Goal: Navigation & Orientation: Find specific page/section

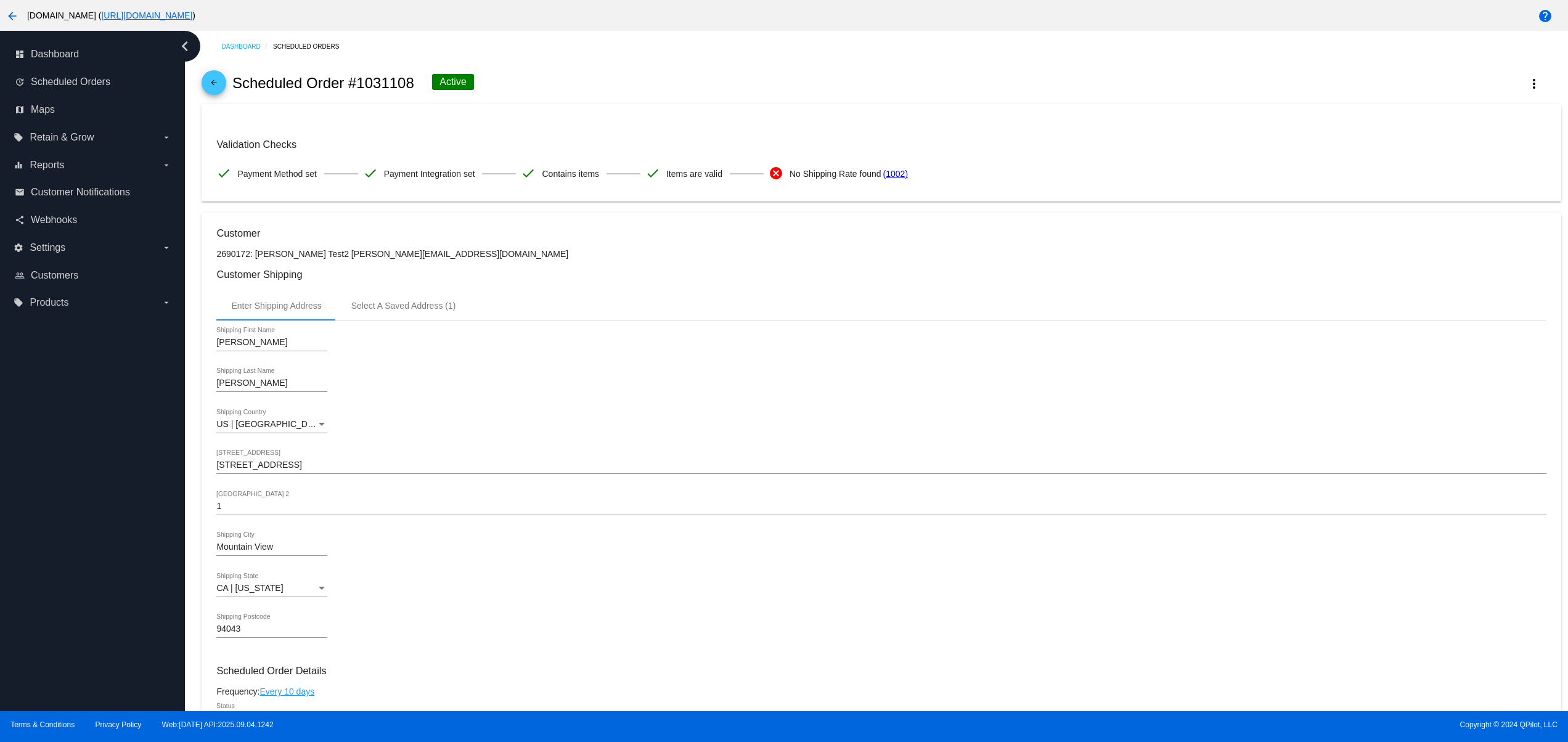
click at [588, 99] on div "arrow_back Scheduled Order #1031108 Active more_vert" at bounding box center [880, 84] width 1359 height 42
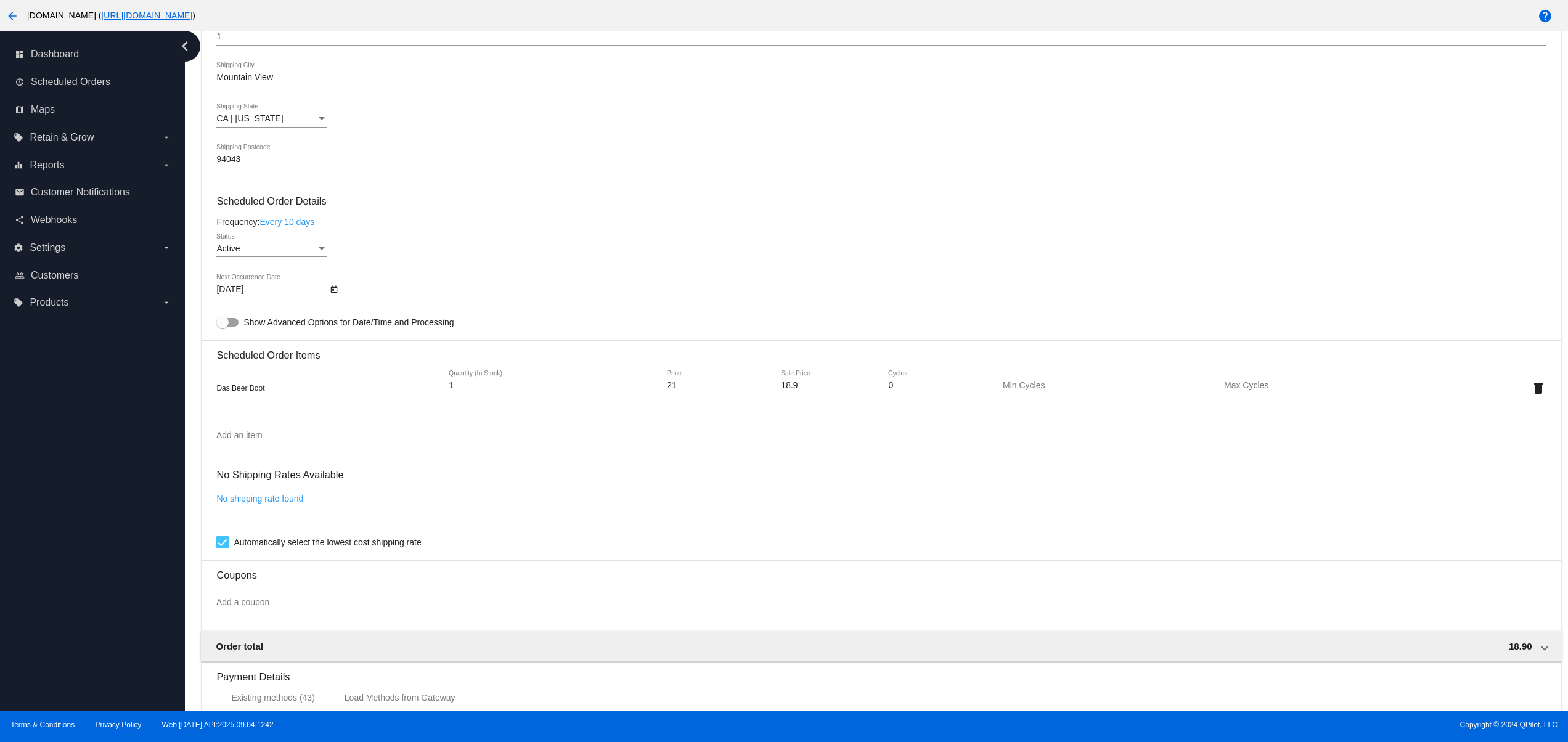
scroll to position [493, 0]
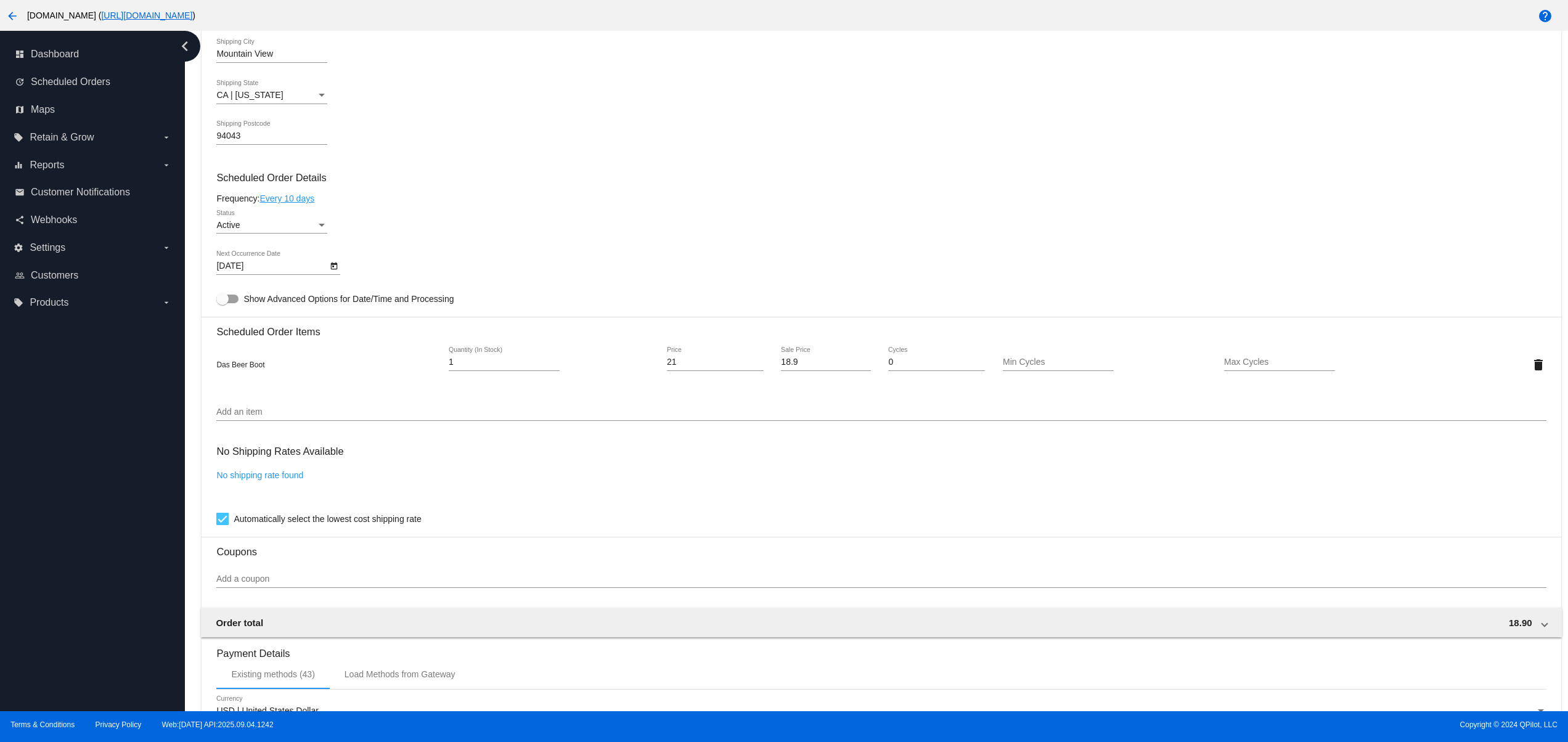
click at [740, 257] on mat-card-content "Customer 2690172: [PERSON_NAME] Test2 [PERSON_NAME][EMAIL_ADDRESS][DOMAIN_NAME]…" at bounding box center [880, 315] width 1329 height 1161
click at [31, 466] on div "dashboard Dashboard update Scheduled Orders map Maps local_offer Retain & Grow …" at bounding box center [92, 371] width 185 height 681
drag, startPoint x: 114, startPoint y: 617, endPoint x: 96, endPoint y: 542, distance: 77.1
click at [114, 615] on div "dashboard Dashboard update Scheduled Orders map Maps local_offer Retain & Grow …" at bounding box center [92, 371] width 185 height 681
drag, startPoint x: 106, startPoint y: 542, endPoint x: 100, endPoint y: 466, distance: 76.2
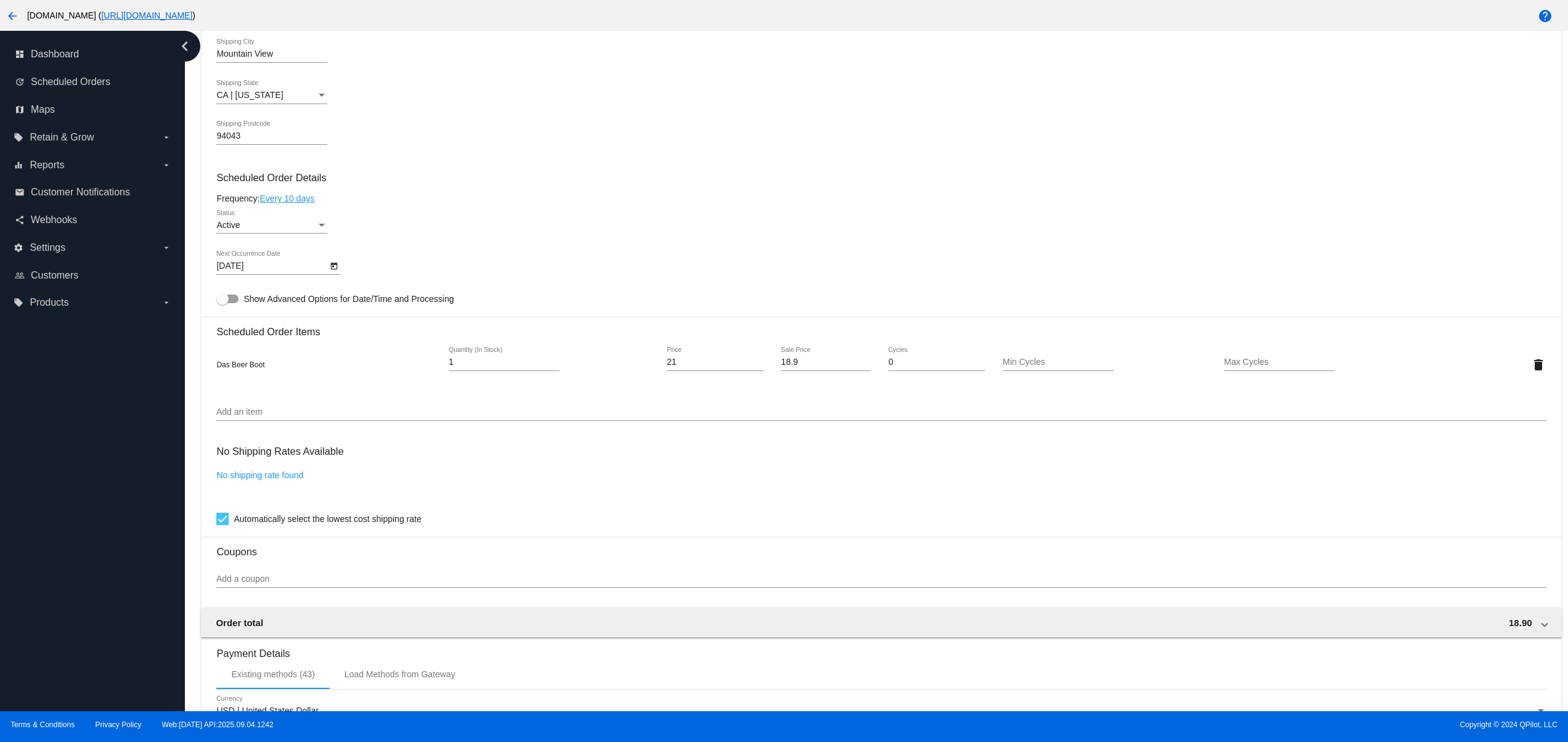
click at [109, 542] on div "dashboard Dashboard update Scheduled Orders map Maps local_offer Retain & Grow …" at bounding box center [92, 371] width 185 height 681
click at [100, 466] on div "dashboard Dashboard update Scheduled Orders map Maps local_offer Retain & Grow …" at bounding box center [92, 371] width 185 height 681
click at [58, 598] on div "dashboard Dashboard update Scheduled Orders map Maps local_offer Retain & Grow …" at bounding box center [92, 371] width 185 height 681
click at [70, 529] on div "dashboard Dashboard update Scheduled Orders map Maps local_offer Retain & Grow …" at bounding box center [92, 371] width 185 height 681
click at [69, 475] on div "dashboard Dashboard update Scheduled Orders map Maps local_offer Retain & Grow …" at bounding box center [92, 371] width 185 height 681
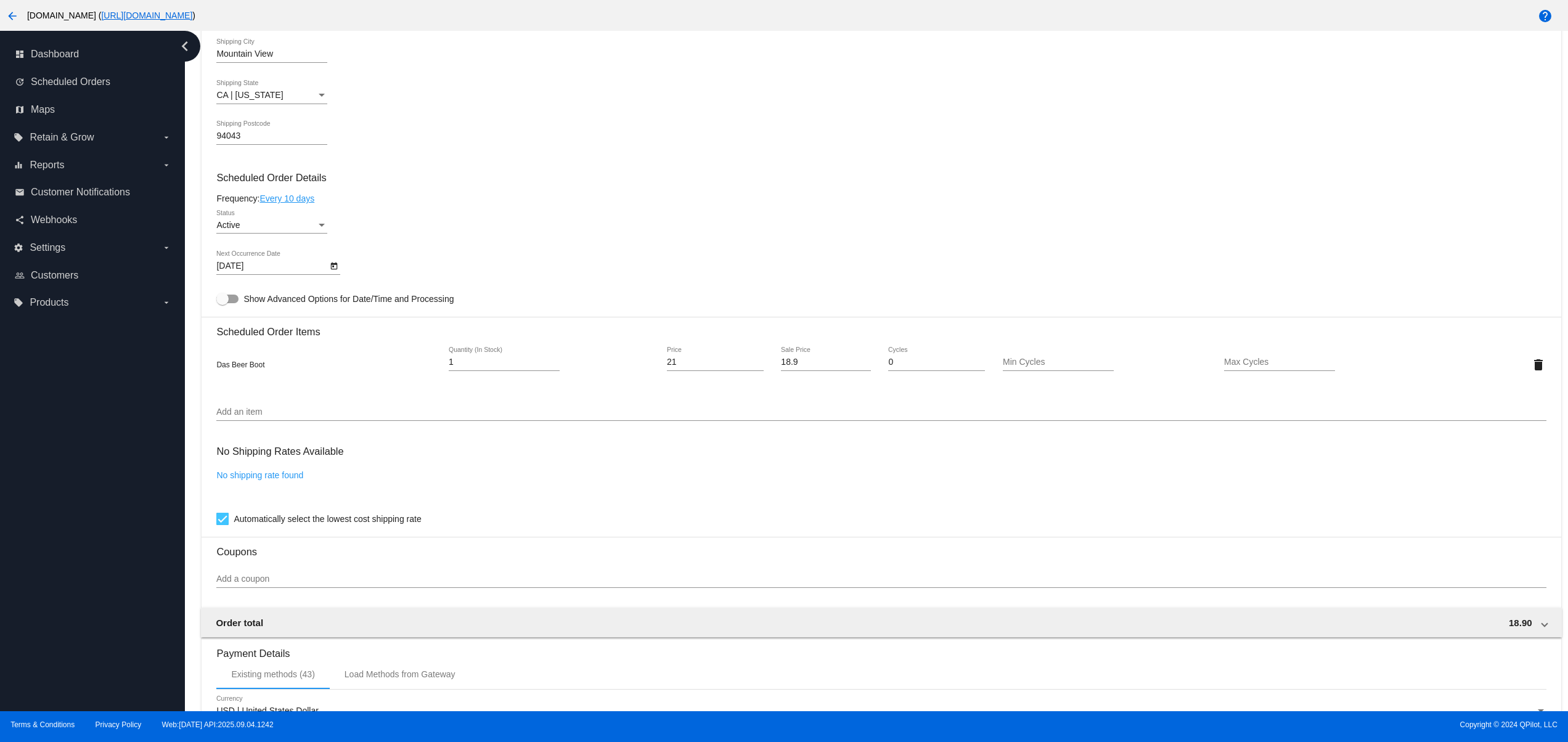
click at [82, 571] on div "dashboard Dashboard update Scheduled Orders map Maps local_offer Retain & Grow …" at bounding box center [92, 371] width 185 height 681
drag, startPoint x: 90, startPoint y: 497, endPoint x: 97, endPoint y: 465, distance: 32.8
click at [92, 496] on div "dashboard Dashboard update Scheduled Orders map Maps local_offer Retain & Grow …" at bounding box center [92, 371] width 185 height 681
click at [97, 465] on div "dashboard Dashboard update Scheduled Orders map Maps local_offer Retain & Grow …" at bounding box center [92, 371] width 185 height 681
click at [92, 455] on div "dashboard Dashboard update Scheduled Orders map Maps local_offer Retain & Grow …" at bounding box center [92, 371] width 185 height 681
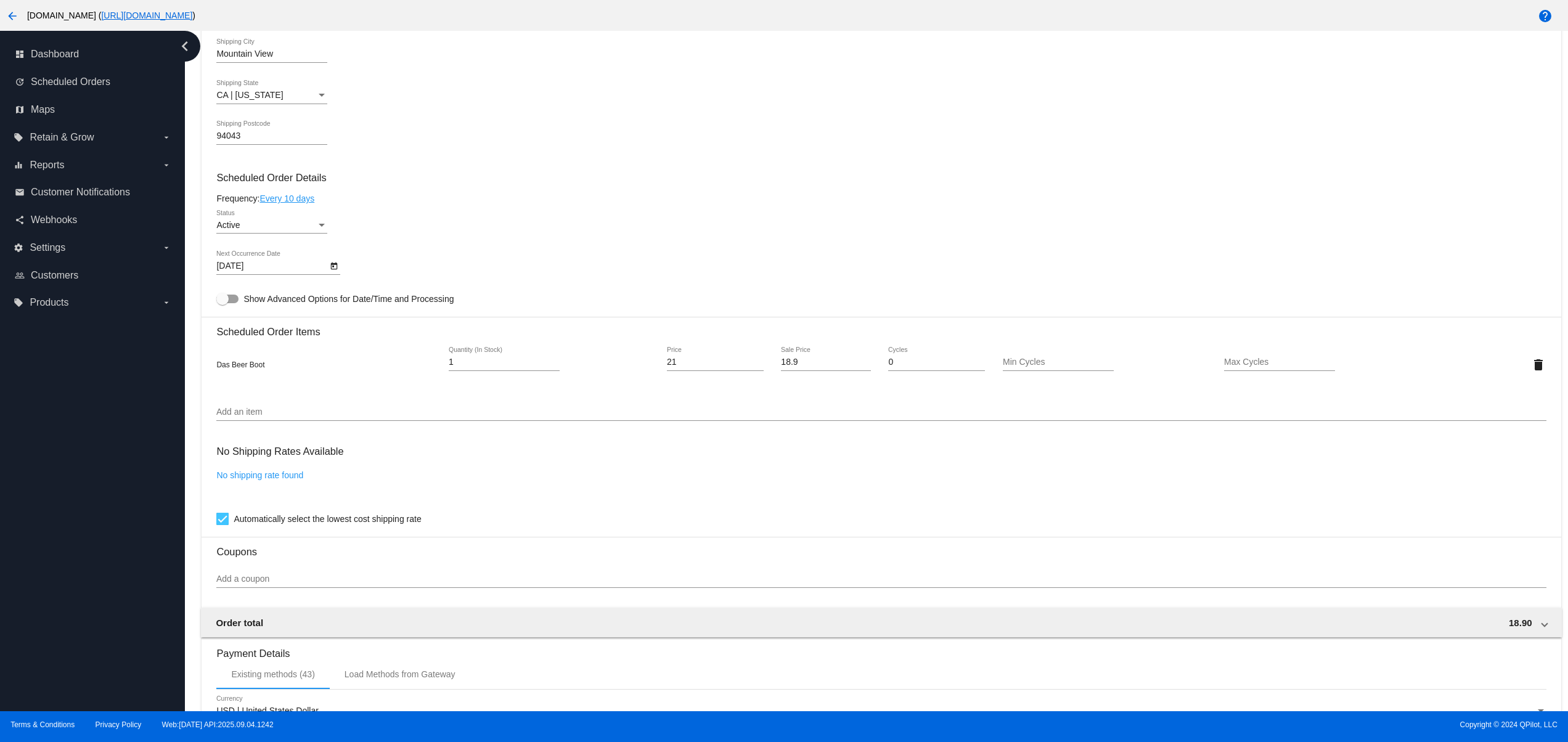
click at [104, 388] on div "dashboard Dashboard update Scheduled Orders map Maps local_offer Retain & Grow …" at bounding box center [92, 371] width 185 height 681
drag, startPoint x: 114, startPoint y: 576, endPoint x: 99, endPoint y: 563, distance: 19.8
click at [114, 577] on div "dashboard Dashboard update Scheduled Orders map Maps local_offer Retain & Grow …" at bounding box center [92, 371] width 185 height 681
click at [72, 512] on div "dashboard Dashboard update Scheduled Orders map Maps local_offer Retain & Grow …" at bounding box center [92, 371] width 185 height 681
click at [69, 581] on div "dashboard Dashboard update Scheduled Orders map Maps local_offer Retain & Grow …" at bounding box center [92, 371] width 185 height 681
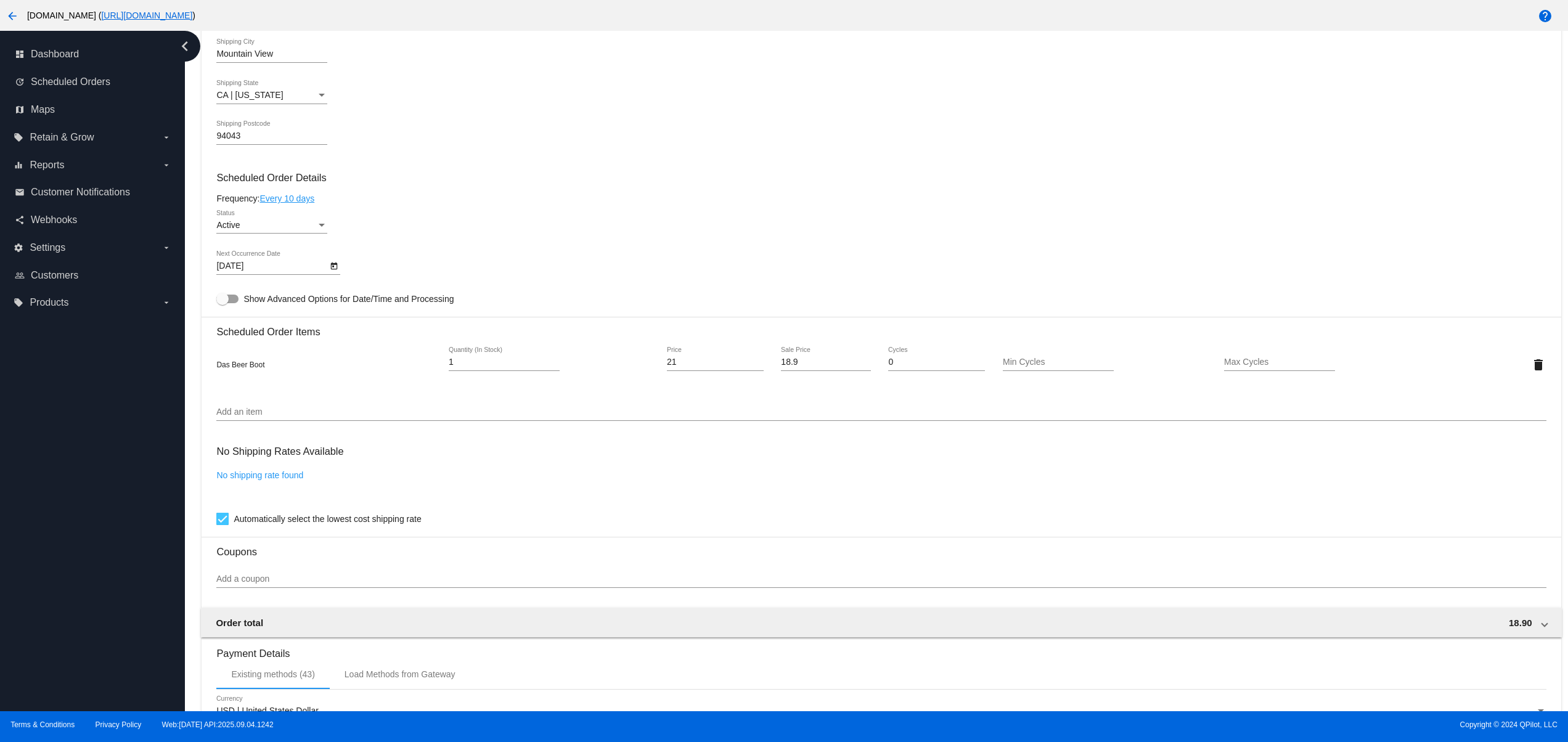
click at [76, 501] on div "dashboard Dashboard update Scheduled Orders map Maps local_offer Retain & Grow …" at bounding box center [92, 371] width 185 height 681
click at [84, 462] on div "dashboard Dashboard update Scheduled Orders map Maps local_offer Retain & Grow …" at bounding box center [92, 371] width 185 height 681
click at [92, 425] on div "dashboard Dashboard update Scheduled Orders map Maps local_offer Retain & Grow …" at bounding box center [92, 371] width 185 height 681
click at [95, 623] on div "dashboard Dashboard update Scheduled Orders map Maps local_offer Retain & Grow …" at bounding box center [92, 371] width 185 height 681
drag, startPoint x: 66, startPoint y: 583, endPoint x: 66, endPoint y: 511, distance: 72.0
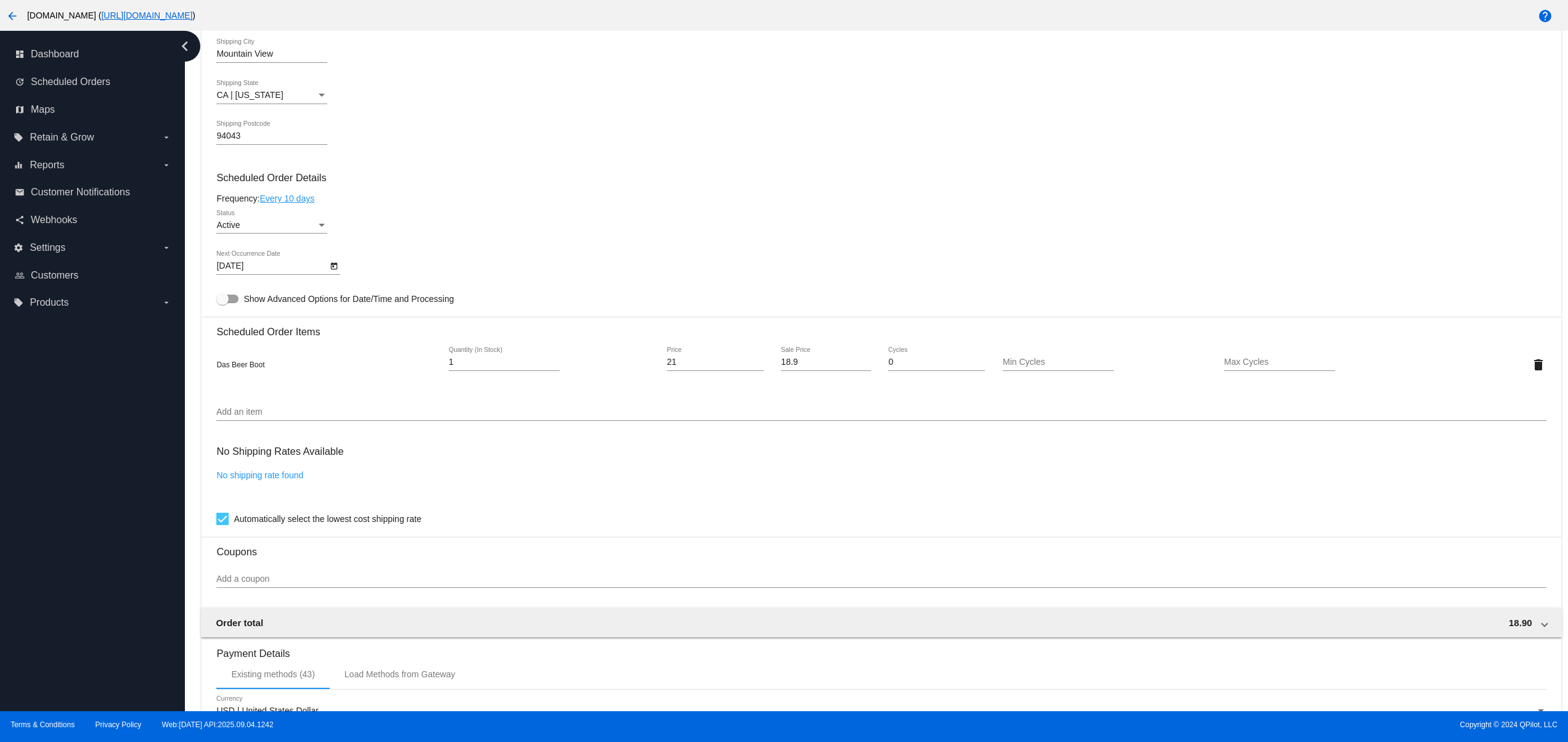
click at [66, 581] on div "dashboard Dashboard update Scheduled Orders map Maps local_offer Retain & Grow …" at bounding box center [92, 371] width 185 height 681
drag, startPoint x: 66, startPoint y: 511, endPoint x: 79, endPoint y: 443, distance: 69.2
click at [72, 508] on div "dashboard Dashboard update Scheduled Orders map Maps local_offer Retain & Grow …" at bounding box center [92, 371] width 185 height 681
click at [79, 443] on div "dashboard Dashboard update Scheduled Orders map Maps local_offer Retain & Grow …" at bounding box center [92, 371] width 185 height 681
click at [76, 403] on div "dashboard Dashboard update Scheduled Orders map Maps local_offer Retain & Grow …" at bounding box center [92, 371] width 185 height 681
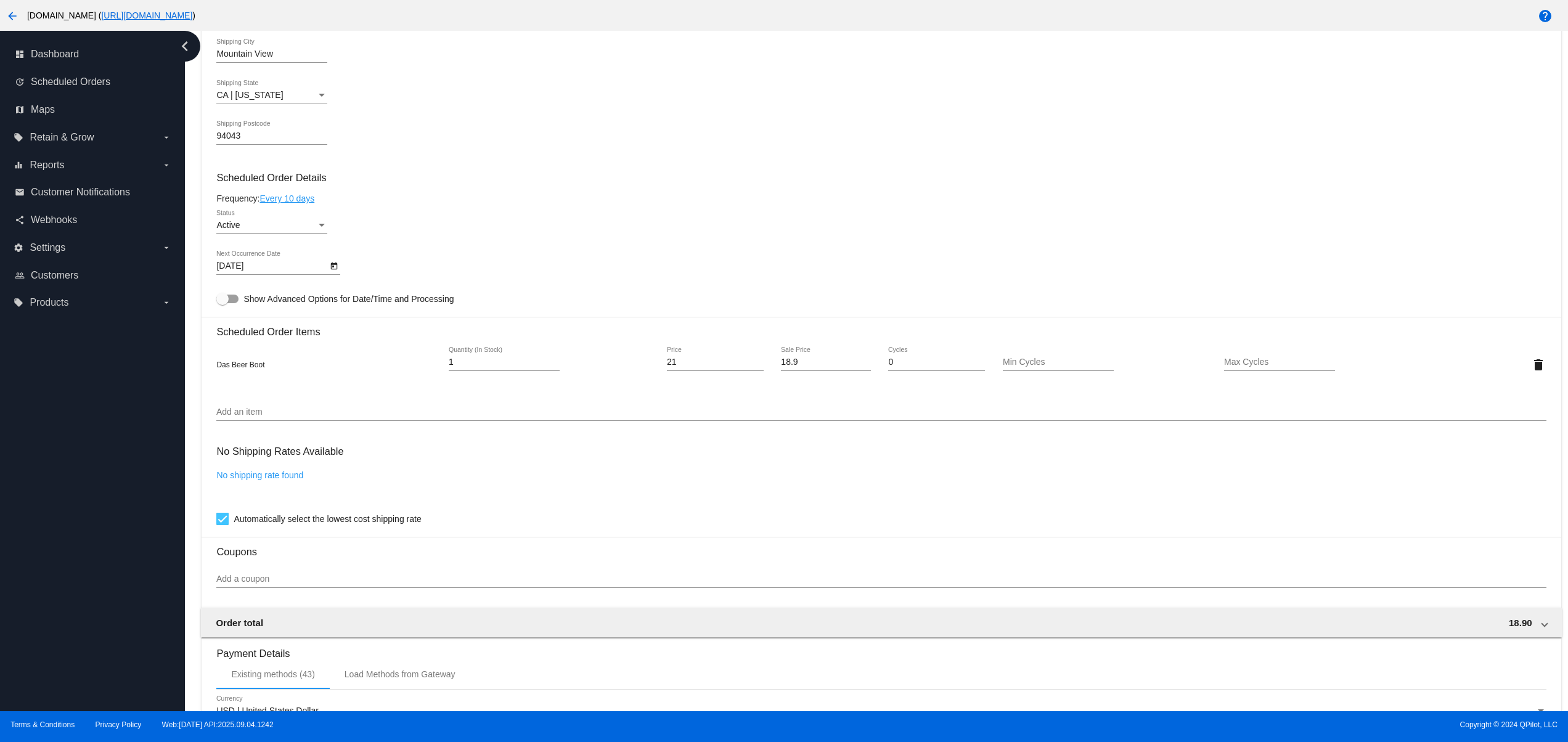
click at [69, 650] on div "dashboard Dashboard update Scheduled Orders map Maps local_offer Retain & Grow …" at bounding box center [92, 371] width 185 height 681
drag, startPoint x: 63, startPoint y: 634, endPoint x: 65, endPoint y: 598, distance: 36.1
click at [63, 633] on div "dashboard Dashboard update Scheduled Orders map Maps local_offer Retain & Grow …" at bounding box center [92, 371] width 185 height 681
click at [65, 587] on div "dashboard Dashboard update Scheduled Orders map Maps local_offer Retain & Grow …" at bounding box center [92, 371] width 185 height 681
click at [69, 526] on div "dashboard Dashboard update Scheduled Orders map Maps local_offer Retain & Grow …" at bounding box center [92, 371] width 185 height 681
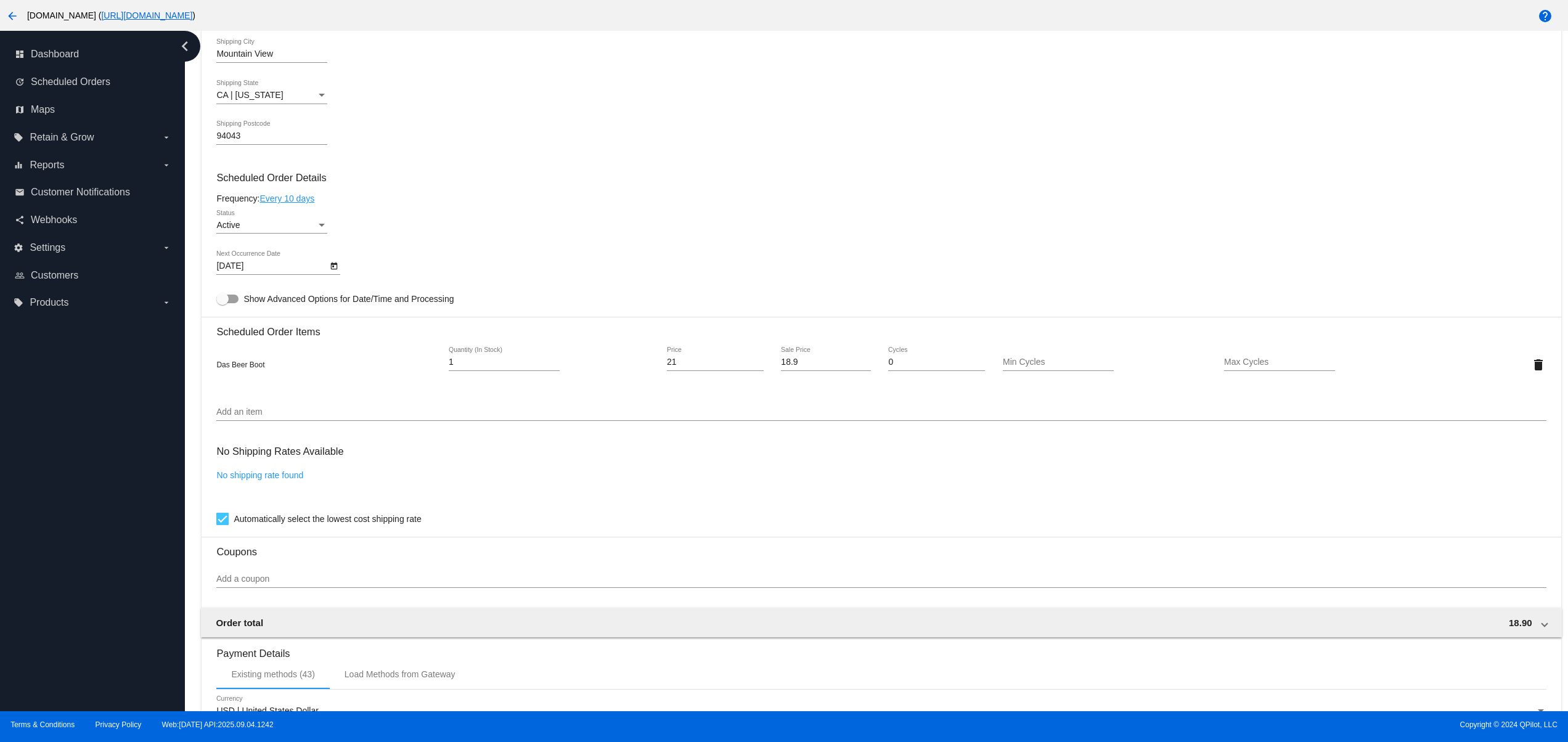
click at [69, 481] on div "dashboard Dashboard update Scheduled Orders map Maps local_offer Retain & Grow …" at bounding box center [92, 371] width 185 height 681
click at [69, 455] on div "dashboard Dashboard update Scheduled Orders map Maps local_offer Retain & Grow …" at bounding box center [92, 371] width 185 height 681
click at [64, 410] on div "dashboard Dashboard update Scheduled Orders map Maps local_offer Retain & Grow …" at bounding box center [92, 371] width 185 height 681
click at [104, 657] on div "dashboard Dashboard update Scheduled Orders map Maps local_offer Retain & Grow …" at bounding box center [92, 371] width 185 height 681
click at [104, 606] on div "dashboard Dashboard update Scheduled Orders map Maps local_offer Retain & Grow …" at bounding box center [92, 371] width 185 height 681
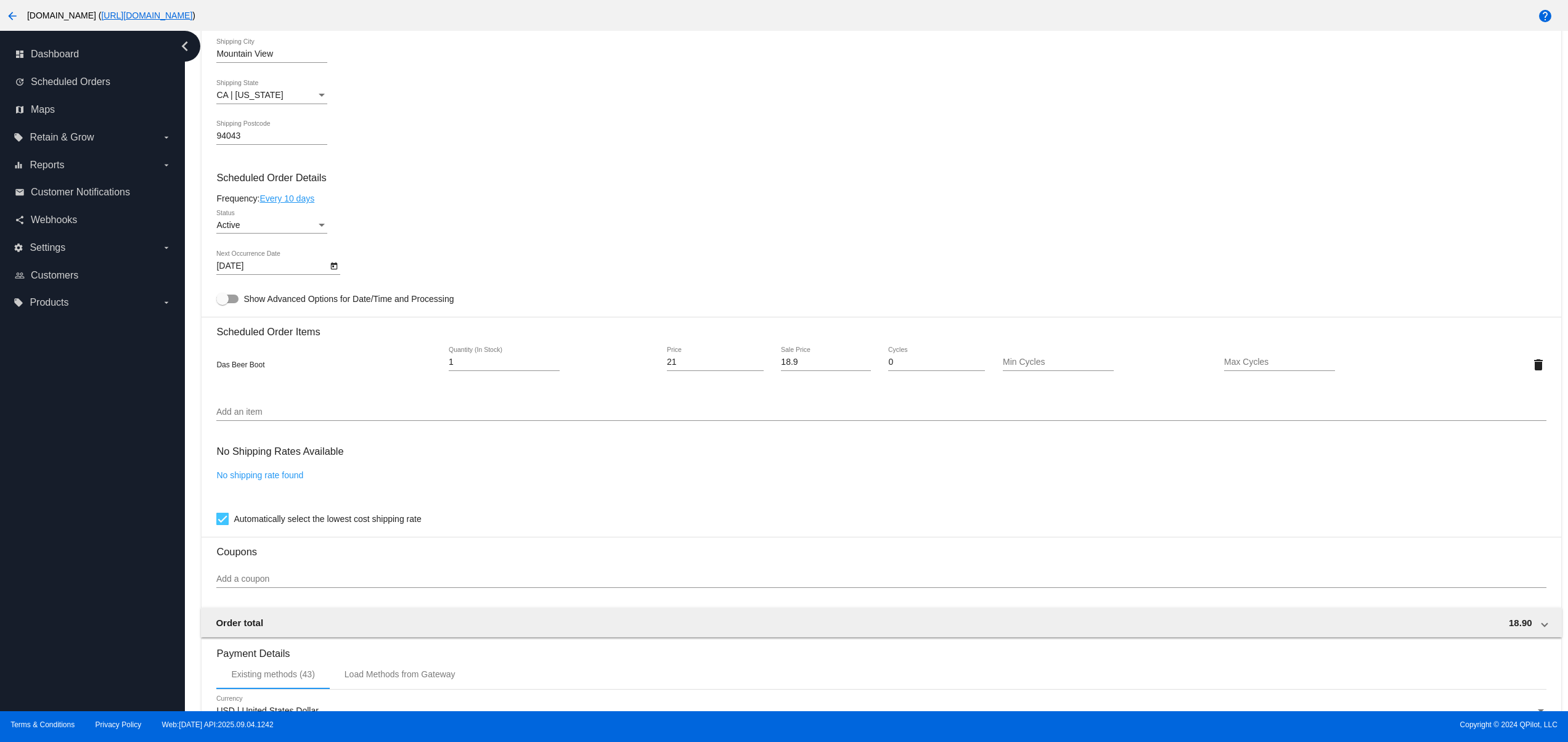
click at [99, 543] on div "dashboard Dashboard update Scheduled Orders map Maps local_offer Retain & Grow …" at bounding box center [92, 371] width 185 height 681
click at [90, 506] on div "dashboard Dashboard update Scheduled Orders map Maps local_offer Retain & Grow …" at bounding box center [92, 371] width 185 height 681
click at [90, 477] on div "dashboard Dashboard update Scheduled Orders map Maps local_offer Retain & Grow …" at bounding box center [92, 371] width 185 height 681
click at [85, 449] on div "dashboard Dashboard update Scheduled Orders map Maps local_offer Retain & Grow …" at bounding box center [92, 371] width 185 height 681
click at [75, 415] on div "dashboard Dashboard update Scheduled Orders map Maps local_offer Retain & Grow …" at bounding box center [92, 371] width 185 height 681
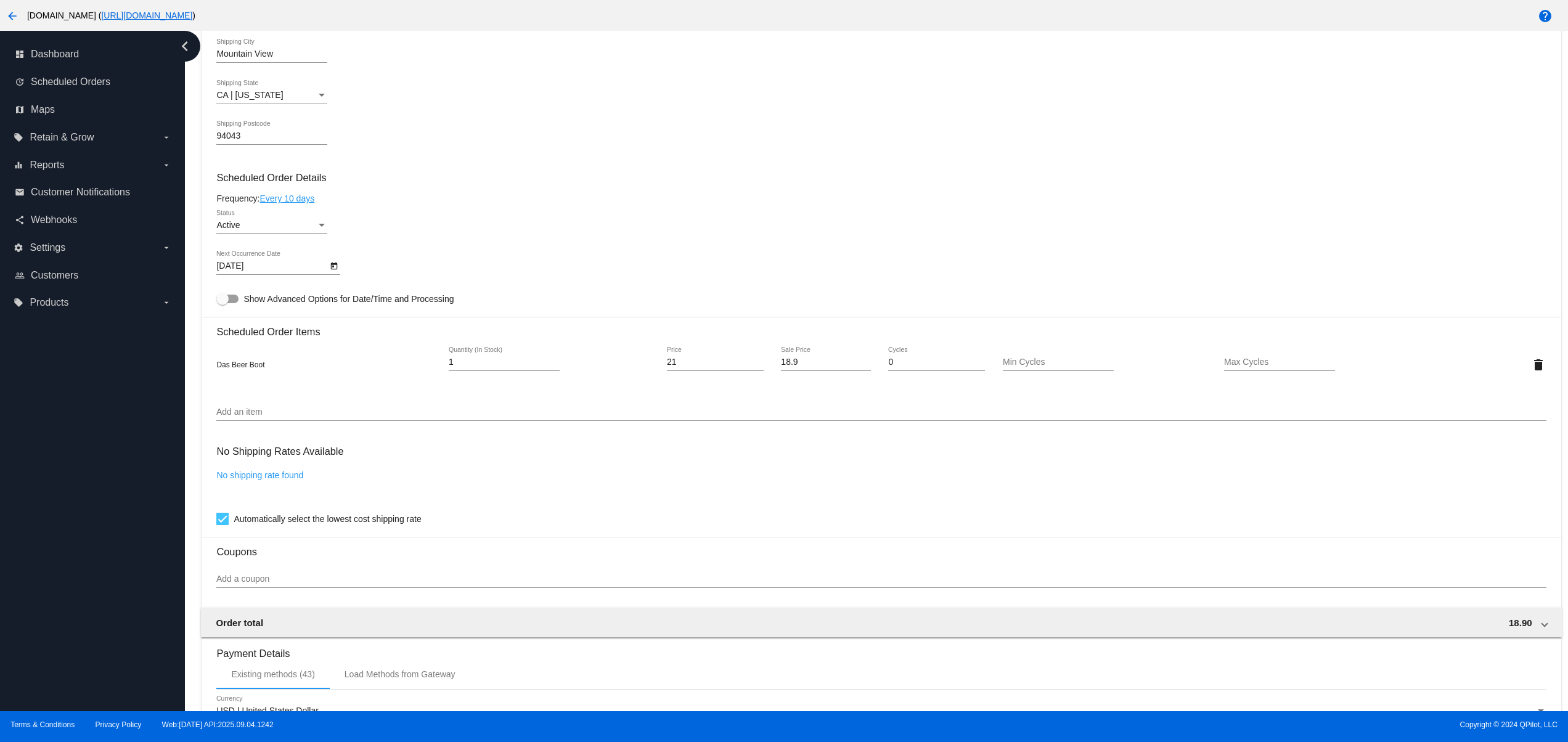
click at [79, 666] on div "dashboard Dashboard update Scheduled Orders map Maps local_offer Retain & Grow …" at bounding box center [92, 371] width 185 height 681
drag, startPoint x: 76, startPoint y: 613, endPoint x: 84, endPoint y: 546, distance: 67.5
click at [79, 610] on div "dashboard Dashboard update Scheduled Orders map Maps local_offer Retain & Grow …" at bounding box center [92, 371] width 185 height 681
click at [84, 546] on div "dashboard Dashboard update Scheduled Orders map Maps local_offer Retain & Grow …" at bounding box center [92, 371] width 185 height 681
click at [86, 501] on div "dashboard Dashboard update Scheduled Orders map Maps local_offer Retain & Grow …" at bounding box center [92, 371] width 185 height 681
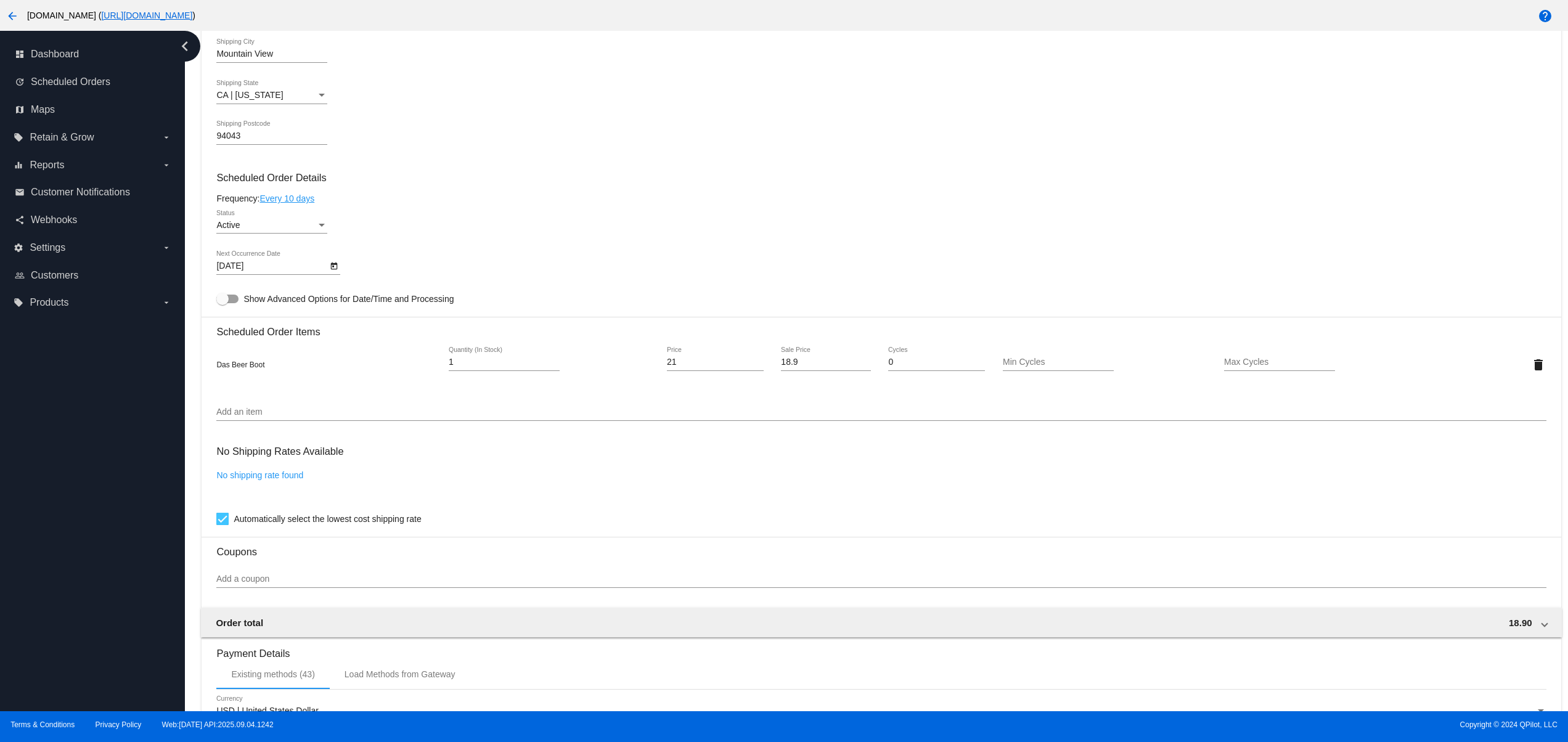
drag, startPoint x: 86, startPoint y: 472, endPoint x: 83, endPoint y: 425, distance: 47.1
click at [86, 470] on div "dashboard Dashboard update Scheduled Orders map Maps local_offer Retain & Grow …" at bounding box center [92, 371] width 185 height 681
click at [83, 425] on div "dashboard Dashboard update Scheduled Orders map Maps local_offer Retain & Grow …" at bounding box center [92, 371] width 185 height 681
click at [69, 592] on div "dashboard Dashboard update Scheduled Orders map Maps local_offer Retain & Grow …" at bounding box center [92, 371] width 185 height 681
drag, startPoint x: 84, startPoint y: 541, endPoint x: 84, endPoint y: 504, distance: 37.0
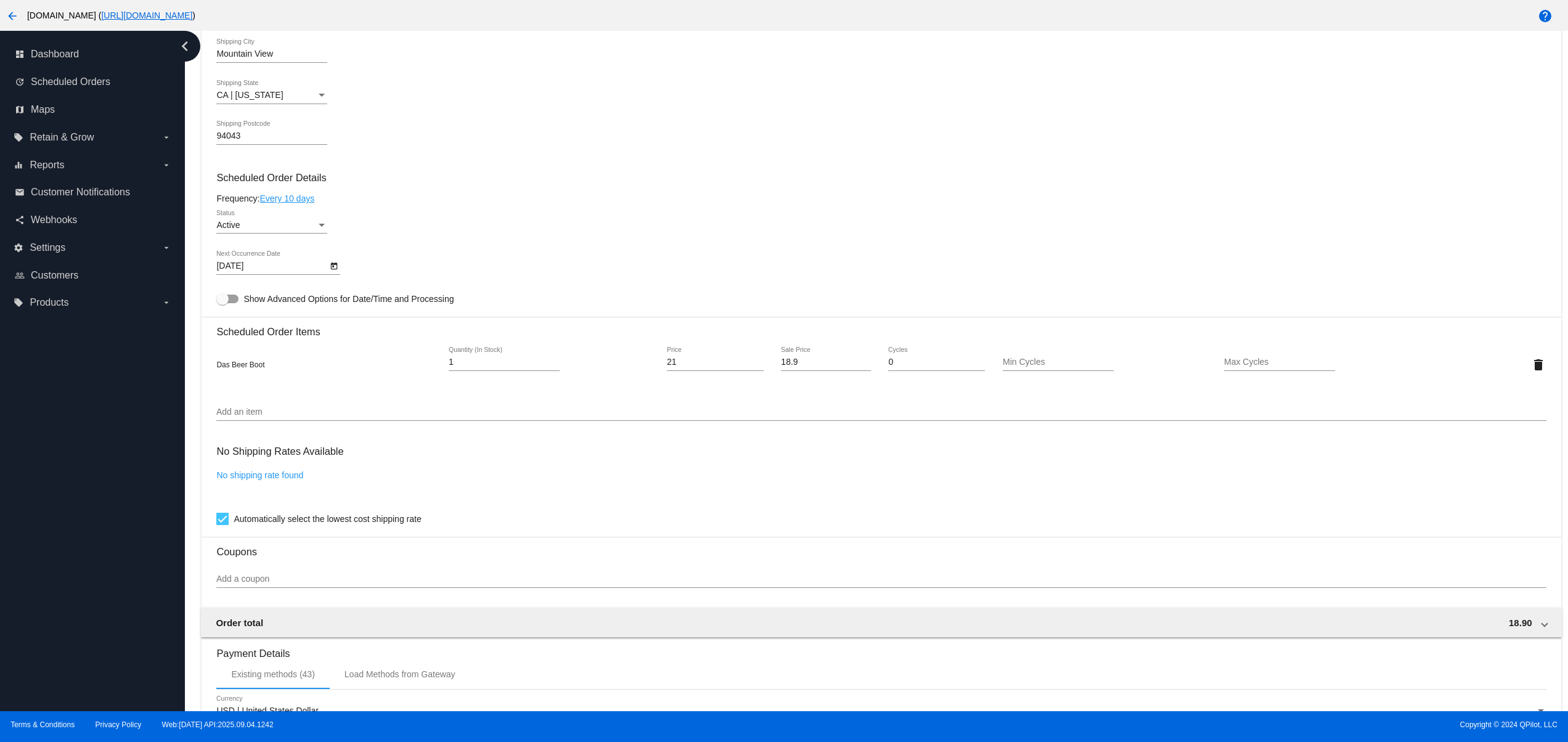
click at [84, 541] on div "dashboard Dashboard update Scheduled Orders map Maps local_offer Retain & Grow …" at bounding box center [92, 371] width 185 height 681
click at [84, 504] on div "dashboard Dashboard update Scheduled Orders map Maps local_offer Retain & Grow …" at bounding box center [92, 371] width 185 height 681
click at [75, 434] on div "dashboard Dashboard update Scheduled Orders map Maps local_offer Retain & Grow …" at bounding box center [92, 371] width 185 height 681
click at [140, 441] on div "dashboard Dashboard update Scheduled Orders map Maps local_offer Retain & Grow …" at bounding box center [92, 371] width 185 height 681
click at [63, 612] on div "dashboard Dashboard update Scheduled Orders map Maps local_offer Retain & Grow …" at bounding box center [92, 371] width 185 height 681
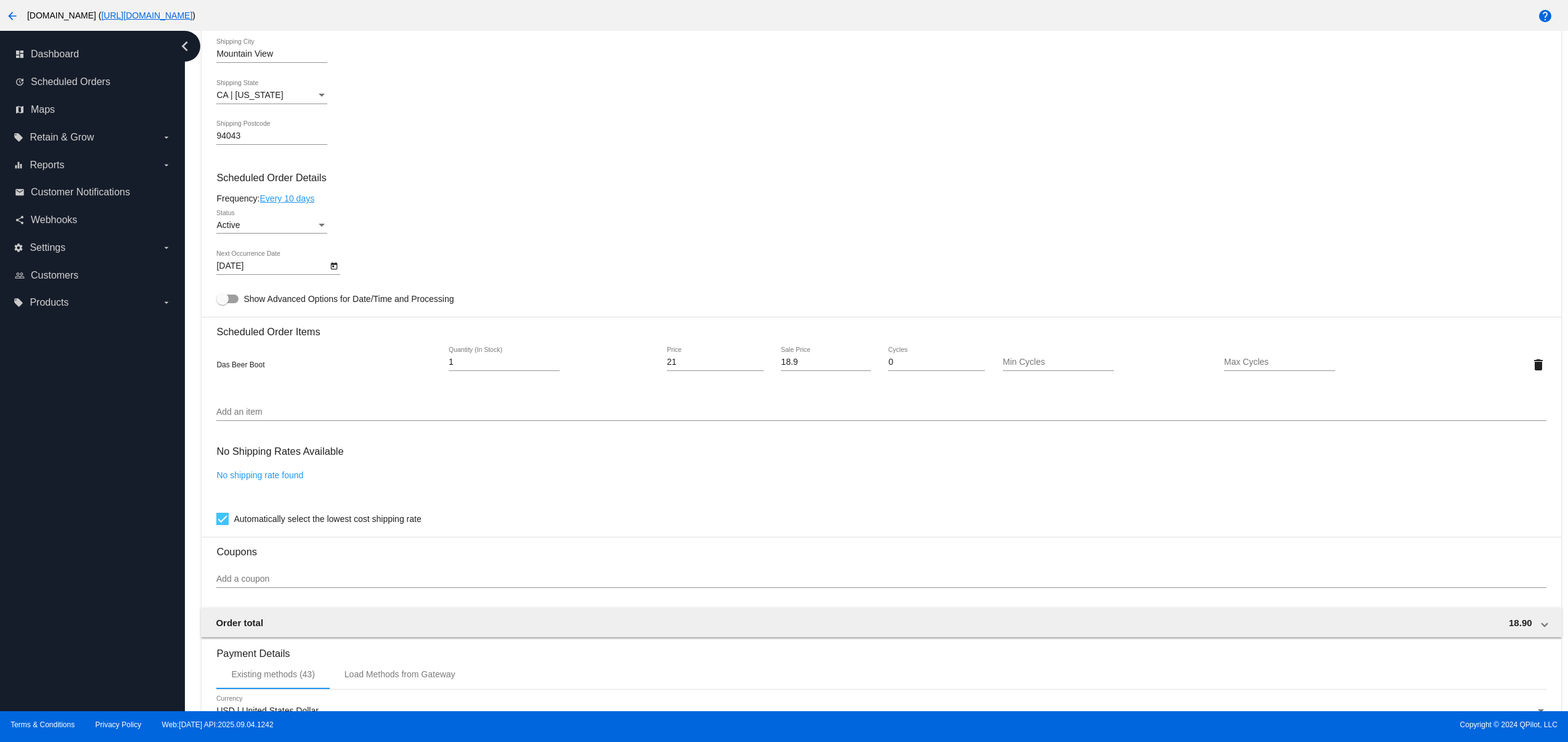
drag, startPoint x: 77, startPoint y: 547, endPoint x: 81, endPoint y: 486, distance: 61.1
click at [79, 546] on div "dashboard Dashboard update Scheduled Orders map Maps local_offer Retain & Grow …" at bounding box center [92, 371] width 185 height 681
click at [81, 486] on div "dashboard Dashboard update Scheduled Orders map Maps local_offer Retain & Grow …" at bounding box center [92, 371] width 185 height 681
click at [63, 447] on div "dashboard Dashboard update Scheduled Orders map Maps local_offer Retain & Grow …" at bounding box center [92, 371] width 185 height 681
click at [69, 624] on div "dashboard Dashboard update Scheduled Orders map Maps local_offer Retain & Grow …" at bounding box center [92, 371] width 185 height 681
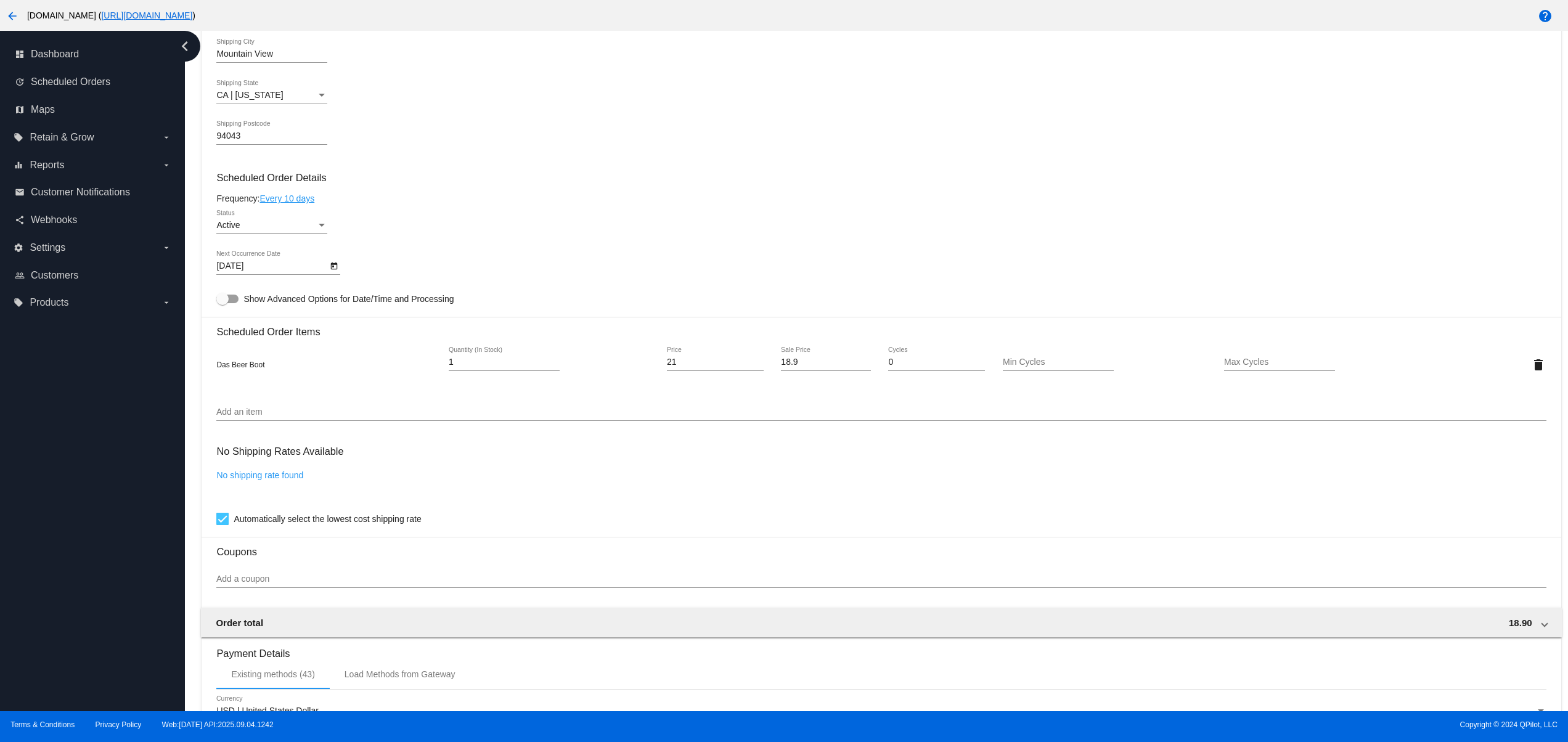
click at [69, 575] on div "dashboard Dashboard update Scheduled Orders map Maps local_offer Retain & Grow …" at bounding box center [92, 371] width 185 height 681
click at [66, 548] on div "dashboard Dashboard update Scheduled Orders map Maps local_offer Retain & Grow …" at bounding box center [92, 371] width 185 height 681
click at [66, 526] on div "dashboard Dashboard update Scheduled Orders map Maps local_offer Retain & Grow …" at bounding box center [92, 371] width 185 height 681
click at [57, 652] on div "dashboard Dashboard update Scheduled Orders map Maps local_offer Retain & Grow …" at bounding box center [92, 371] width 185 height 681
click at [59, 632] on div "dashboard Dashboard update Scheduled Orders map Maps local_offer Retain & Grow …" at bounding box center [92, 371] width 185 height 681
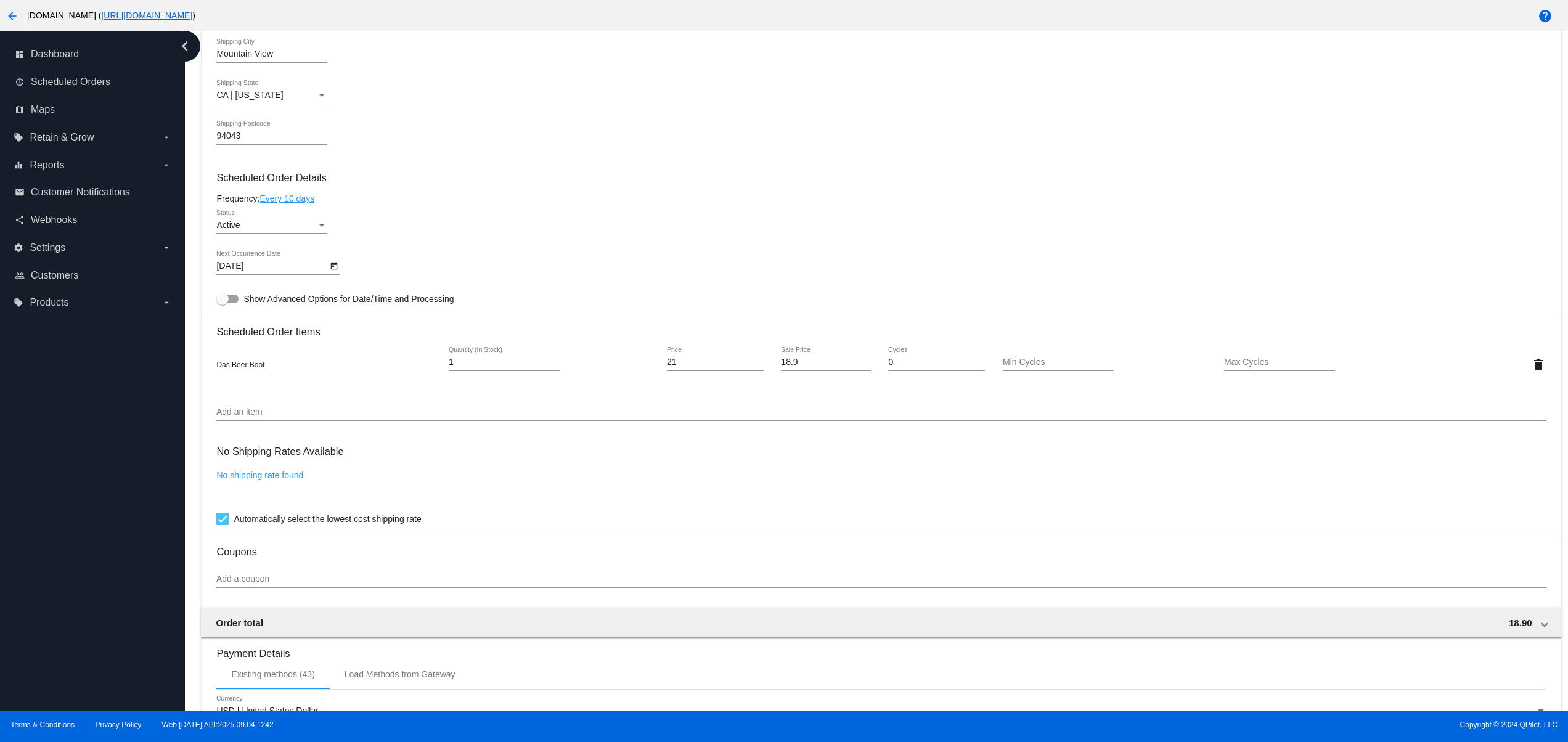
click at [57, 585] on div "dashboard Dashboard update Scheduled Orders map Maps local_offer Retain & Grow …" at bounding box center [92, 371] width 185 height 681
click at [102, 442] on div "dashboard Dashboard update Scheduled Orders map Maps local_offer Retain & Grow …" at bounding box center [92, 371] width 185 height 681
click at [109, 341] on div "dashboard Dashboard update Scheduled Orders map Maps local_offer Retain & Grow …" at bounding box center [92, 371] width 185 height 681
click at [84, 472] on div "dashboard Dashboard update Scheduled Orders map Maps local_offer Retain & Grow …" at bounding box center [92, 371] width 185 height 681
click at [84, 420] on div "dashboard Dashboard update Scheduled Orders map Maps local_offer Retain & Grow …" at bounding box center [92, 371] width 185 height 681
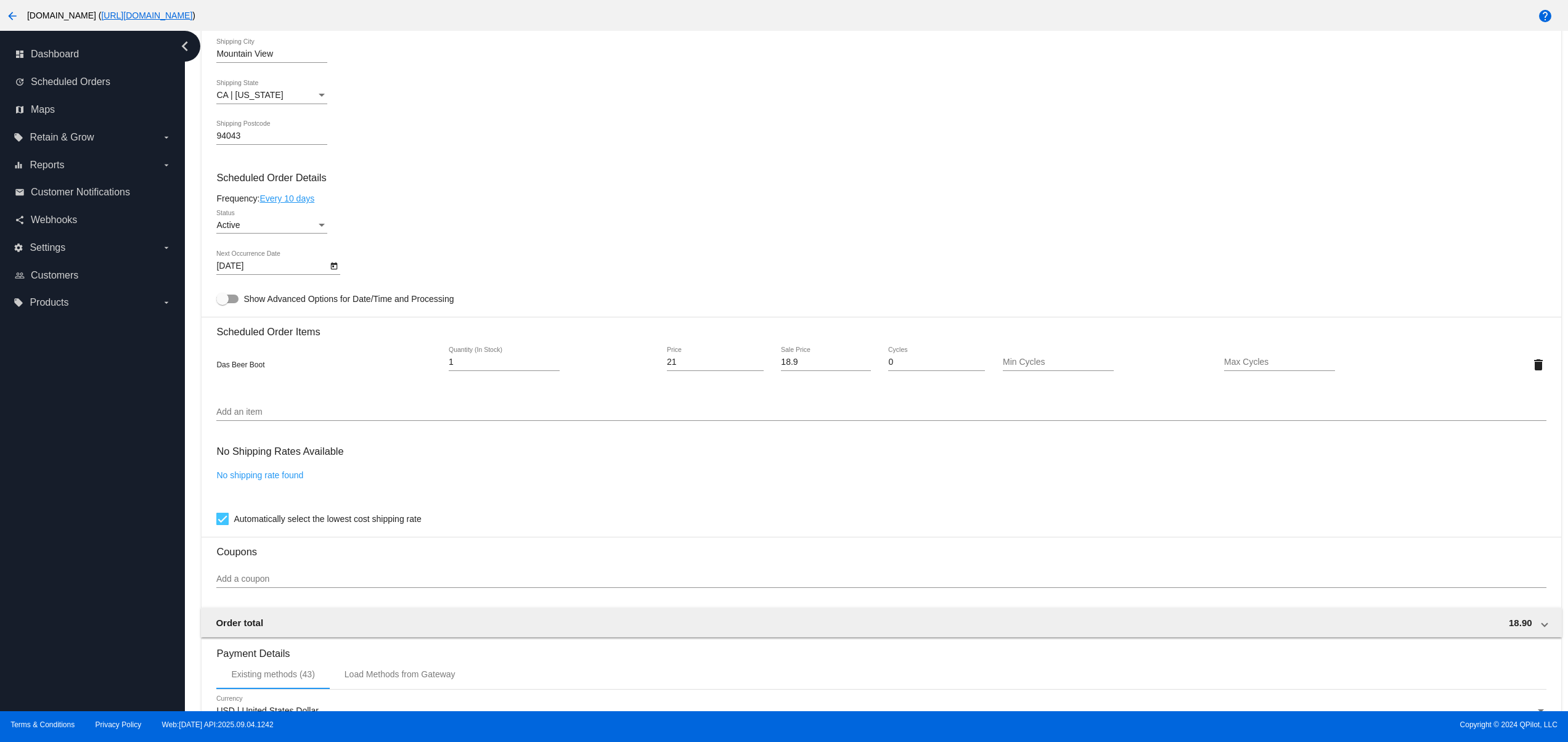
click at [58, 572] on div "dashboard Dashboard update Scheduled Orders map Maps local_offer Retain & Grow …" at bounding box center [92, 371] width 185 height 681
drag, startPoint x: 54, startPoint y: 501, endPoint x: 57, endPoint y: 492, distance: 9.5
click at [57, 494] on div "dashboard Dashboard update Scheduled Orders map Maps local_offer Retain & Grow …" at bounding box center [92, 371] width 185 height 681
